Goal: Navigation & Orientation: Find specific page/section

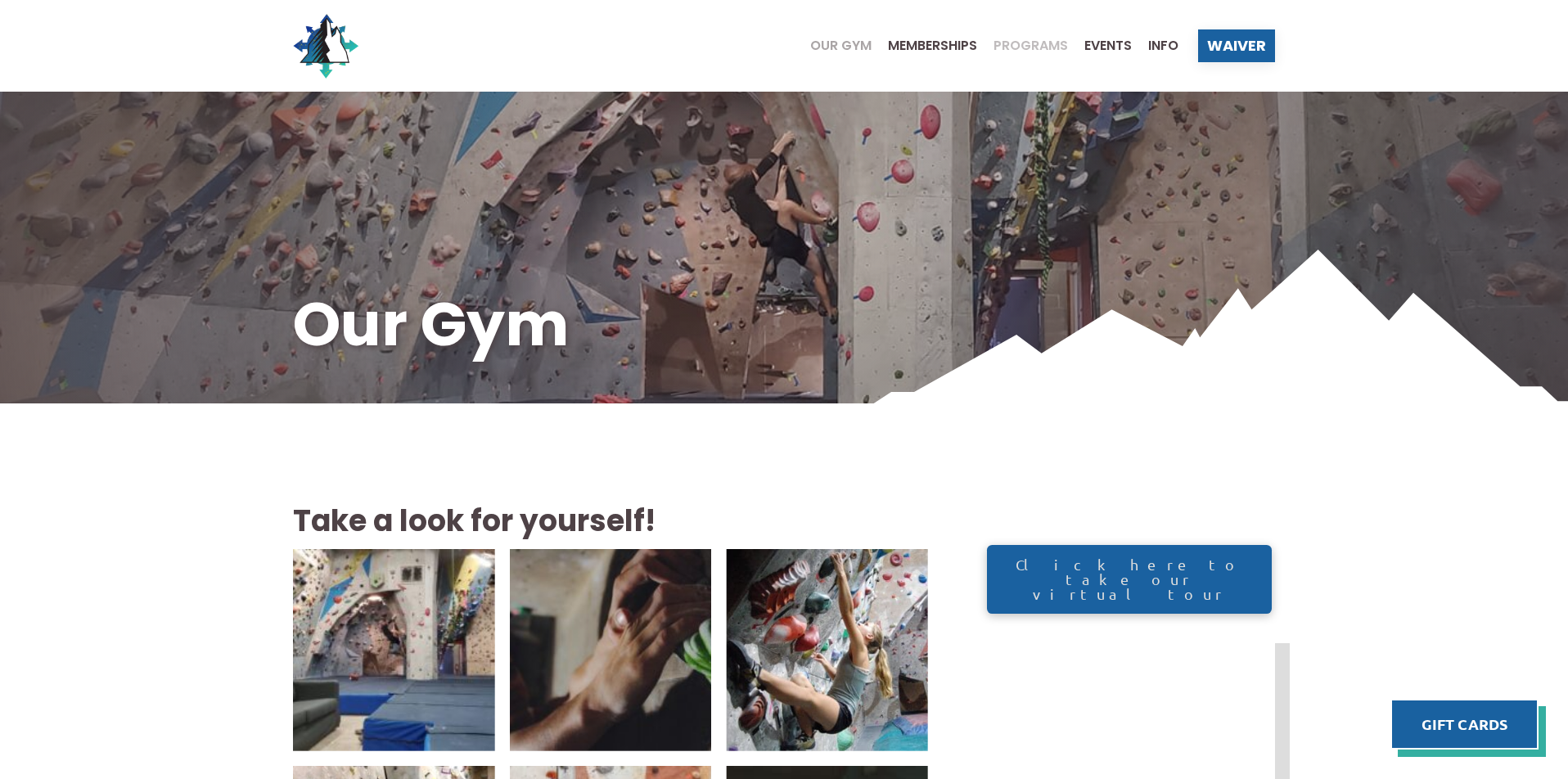
click at [1020, 45] on span "Programs" at bounding box center [1030, 45] width 75 height 13
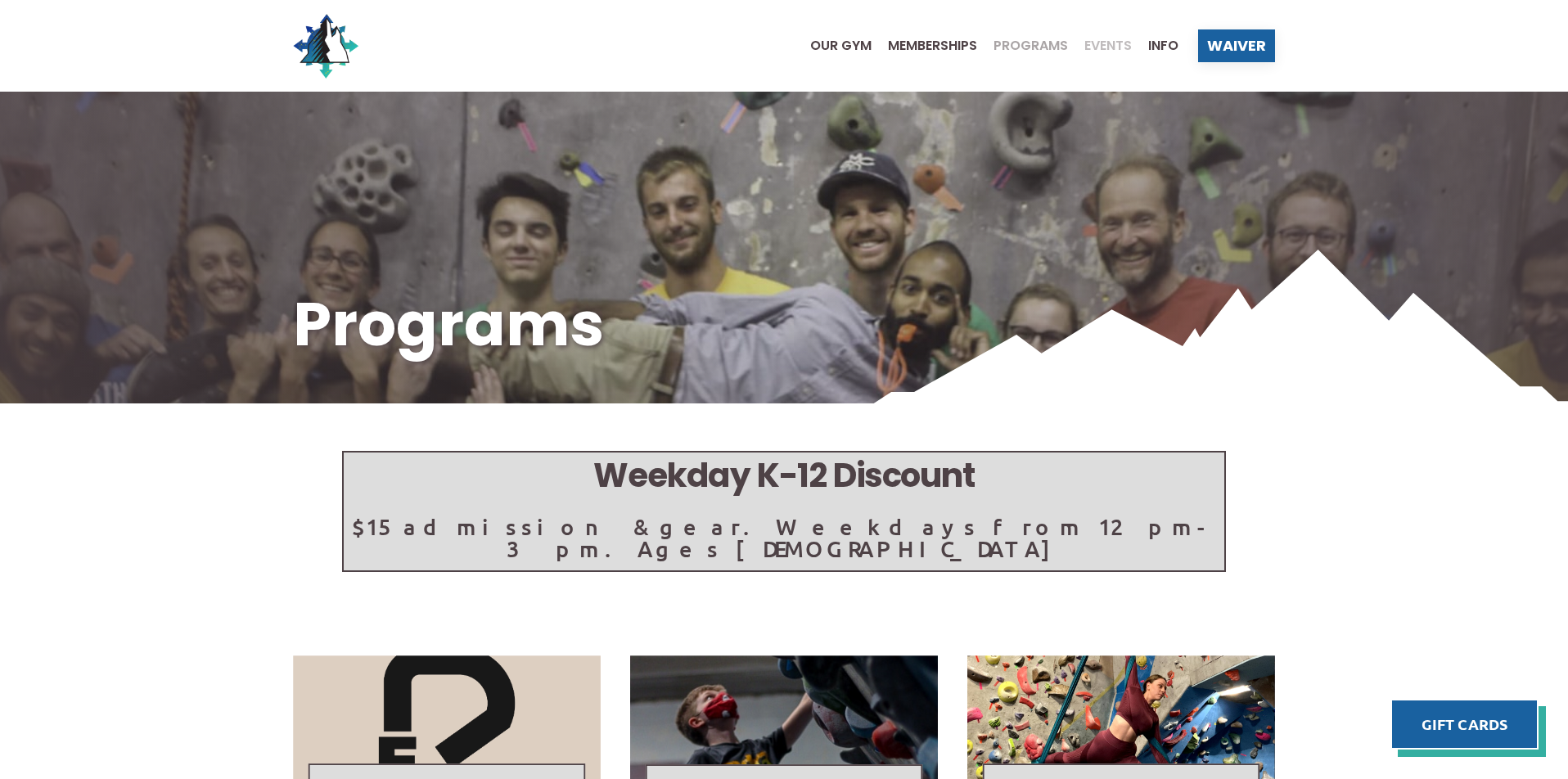
click at [1110, 45] on span "Events" at bounding box center [1107, 45] width 48 height 13
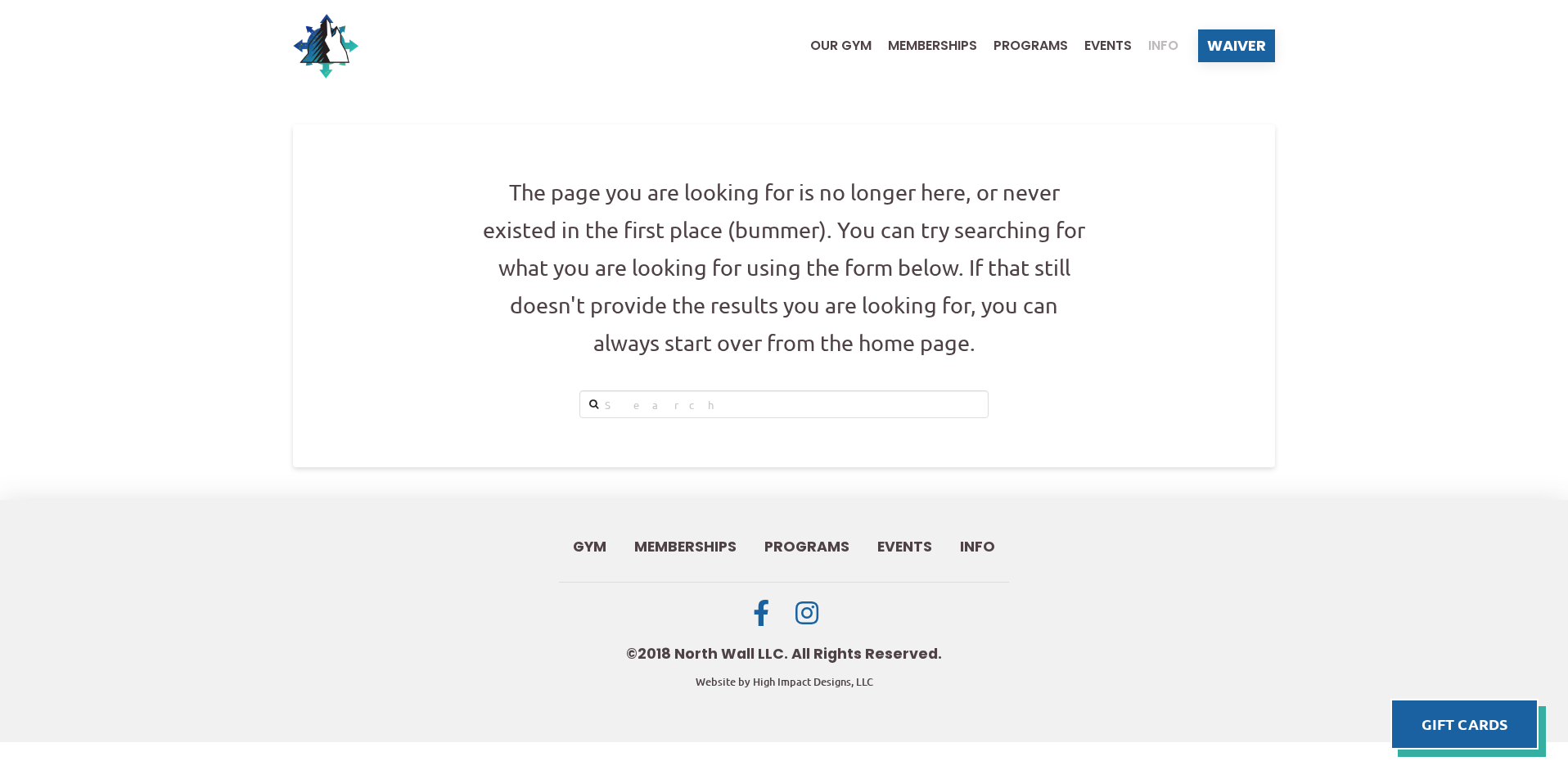
click at [1163, 43] on span "Info" at bounding box center [1162, 45] width 30 height 13
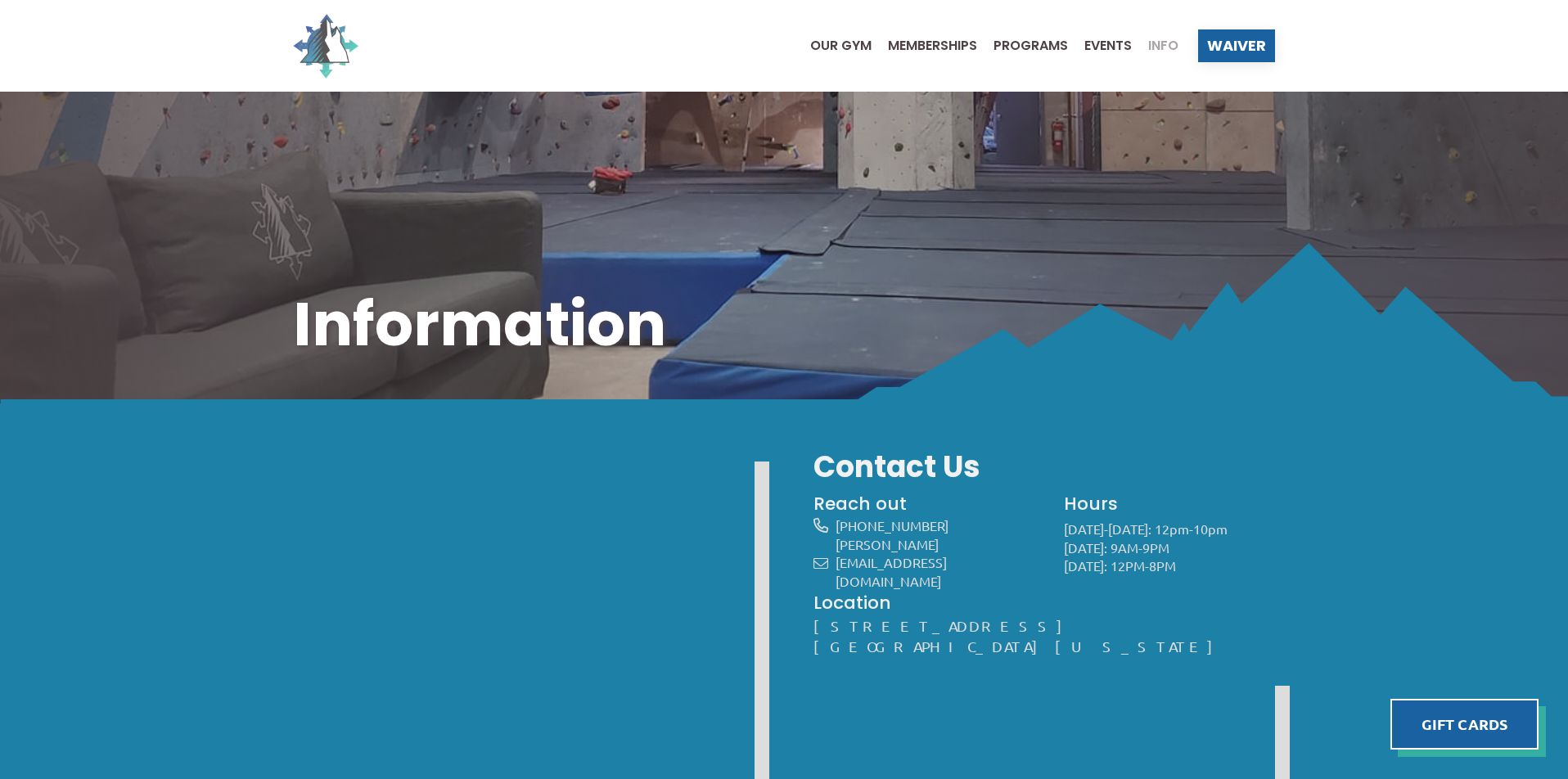
click at [332, 49] on img at bounding box center [325, 45] width 65 height 65
